Goal: Transaction & Acquisition: Purchase product/service

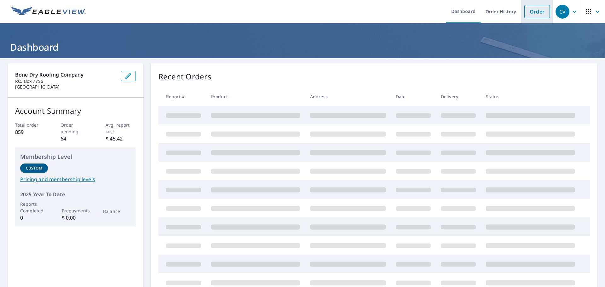
click at [536, 11] on link "Order" at bounding box center [537, 11] width 26 height 13
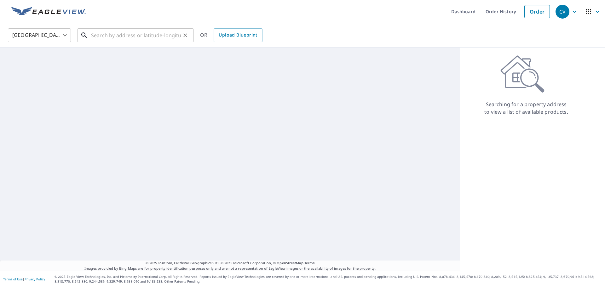
click at [151, 36] on input "text" at bounding box center [136, 35] width 90 height 18
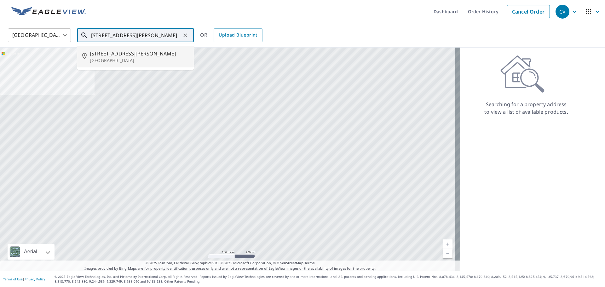
click at [126, 62] on p "[GEOGRAPHIC_DATA]" at bounding box center [139, 60] width 99 height 6
type input "[STREET_ADDRESS][PERSON_NAME]"
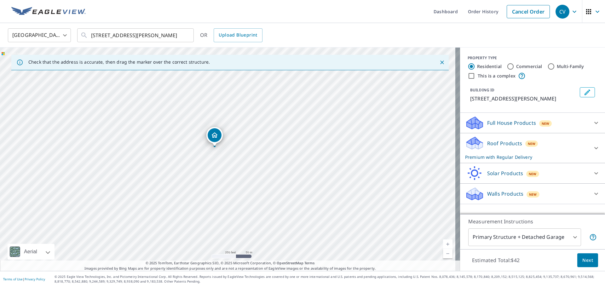
click at [582, 259] on span "Next" at bounding box center [587, 261] width 11 height 8
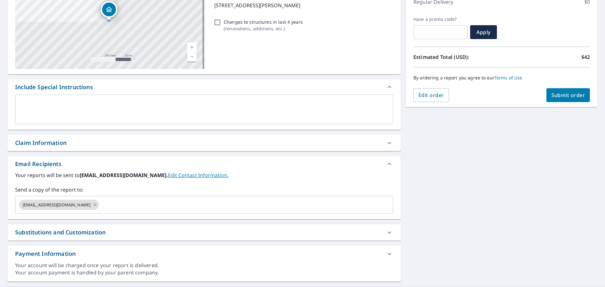
scroll to position [95, 0]
click at [233, 210] on input "text" at bounding box center [240, 204] width 281 height 12
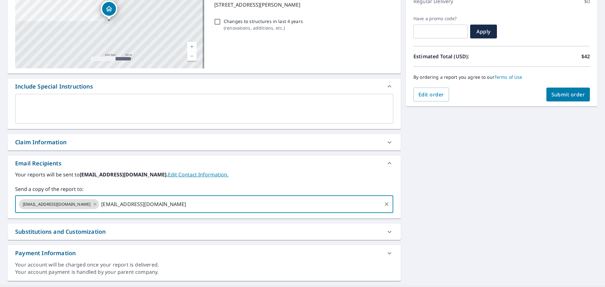
click at [245, 203] on input "[EMAIL_ADDRESS][DOMAIN_NAME]" at bounding box center [240, 204] width 281 height 12
type input "[EMAIL_ADDRESS][DOMAIN_NAME]"
click at [271, 178] on label "Your reports will be sent to [PERSON_NAME][EMAIL_ADDRESS][DOMAIN_NAME]. Edit Co…" at bounding box center [204, 175] width 378 height 8
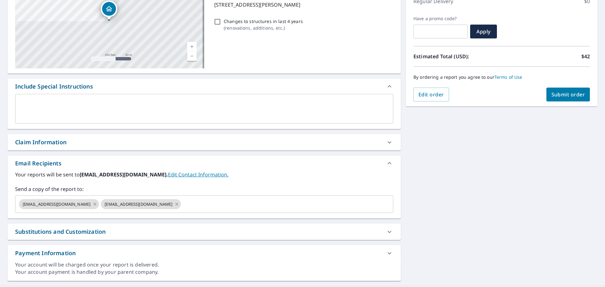
click at [573, 95] on span "Submit order" at bounding box center [568, 94] width 34 height 7
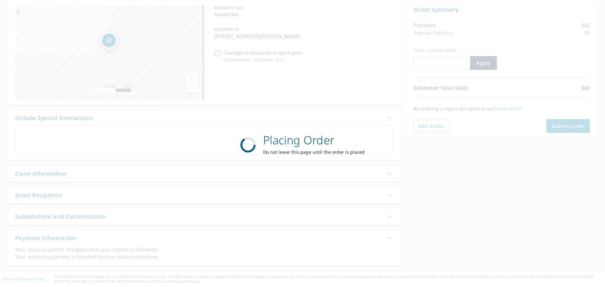
scroll to position [63, 0]
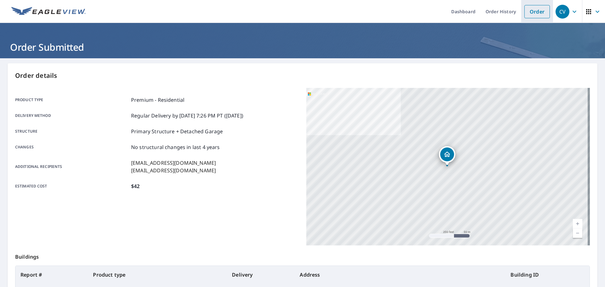
click at [529, 13] on link "Order" at bounding box center [537, 11] width 26 height 13
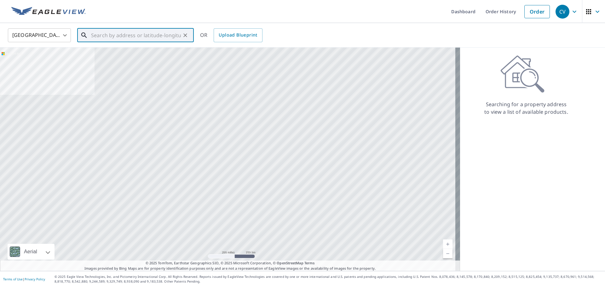
click at [157, 39] on input "text" at bounding box center [136, 35] width 90 height 18
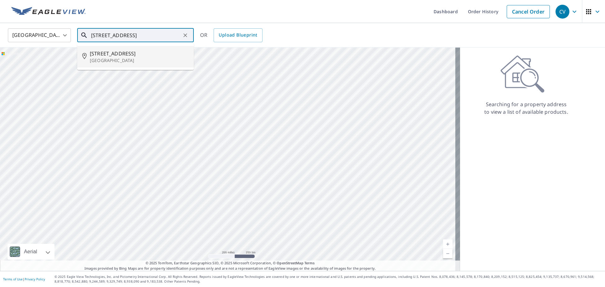
click at [140, 55] on span "[STREET_ADDRESS]" at bounding box center [139, 54] width 99 height 8
type input "[STREET_ADDRESS]"
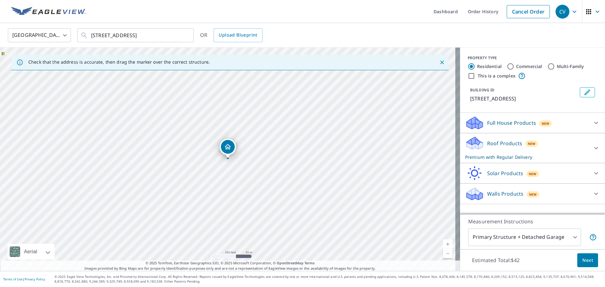
click at [577, 258] on button "Next" at bounding box center [587, 260] width 21 height 14
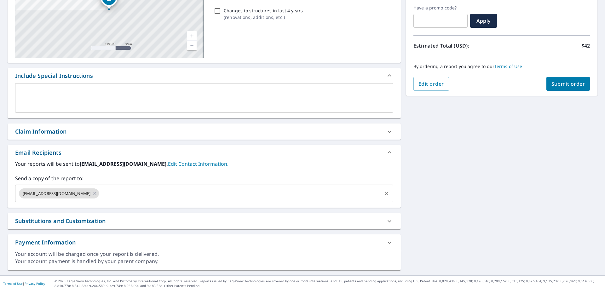
scroll to position [110, 0]
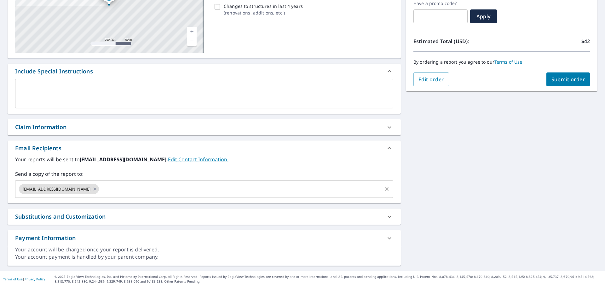
click at [222, 187] on input "text" at bounding box center [240, 189] width 281 height 12
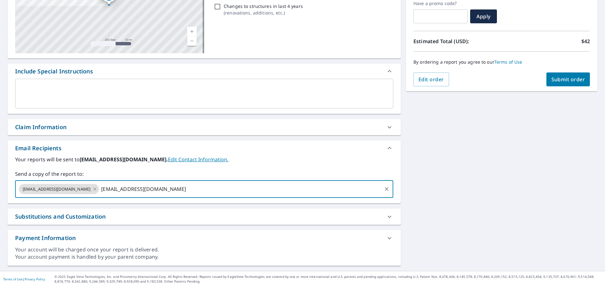
type input "[EMAIL_ADDRESS][DOMAIN_NAME]"
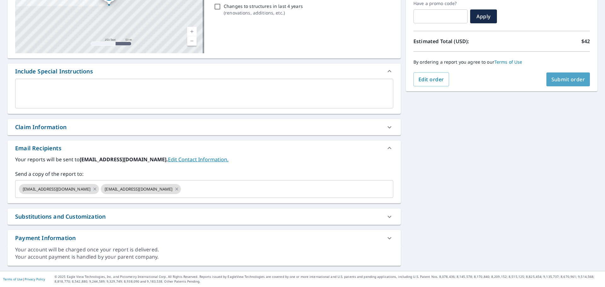
click at [565, 76] on span "Submit order" at bounding box center [568, 79] width 34 height 7
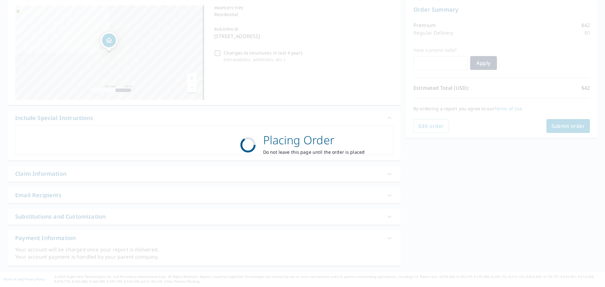
scroll to position [63, 0]
